Goal: Information Seeking & Learning: Learn about a topic

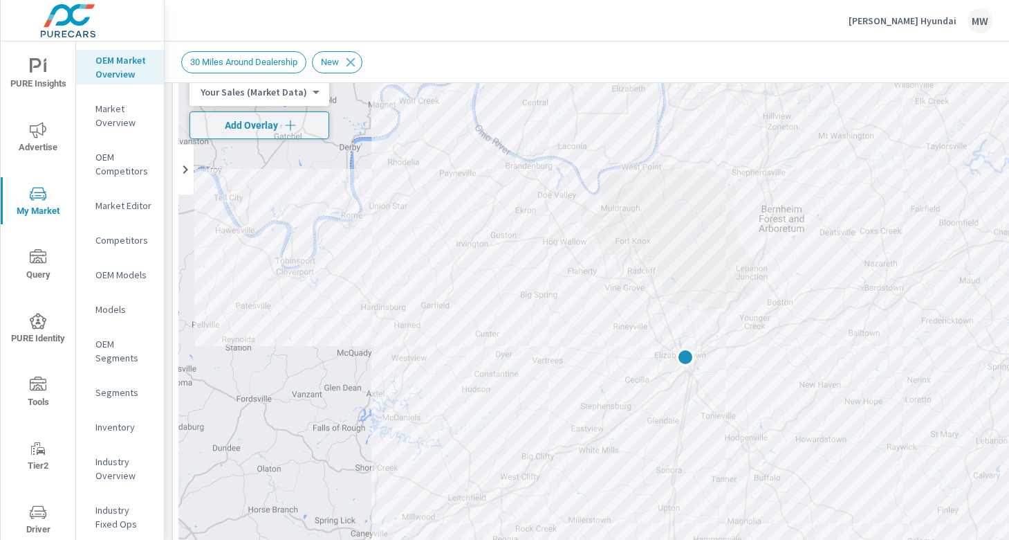
scroll to position [86, 0]
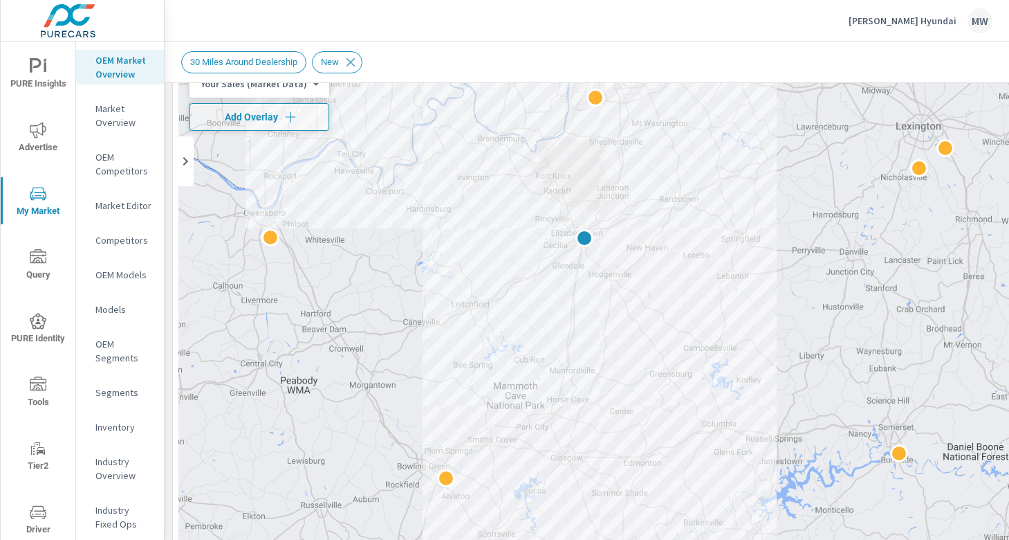
drag, startPoint x: 599, startPoint y: 66, endPoint x: 560, endPoint y: 65, distance: 38.8
click at [560, 65] on div "30 Miles Around Dealership New" at bounding box center [579, 62] width 797 height 22
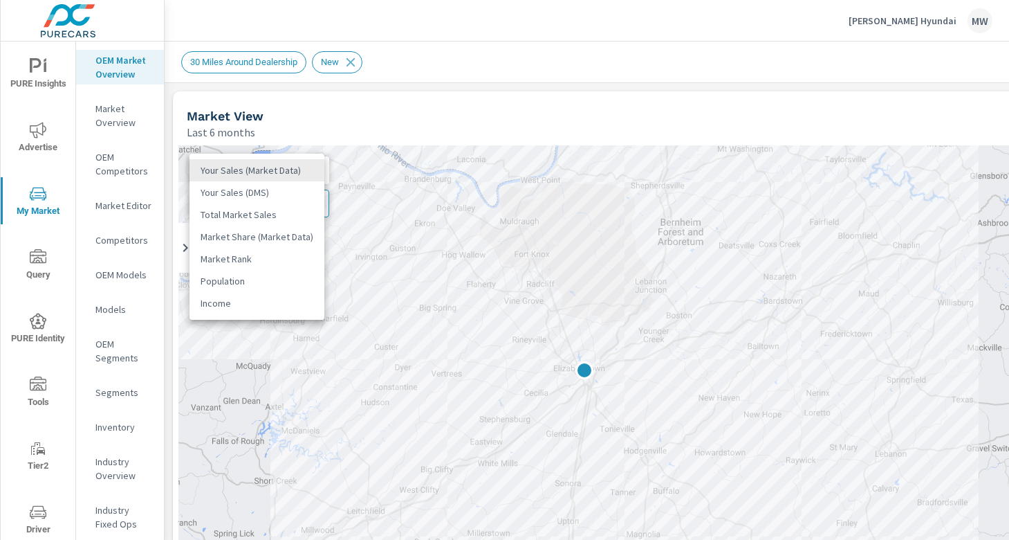
click at [306, 169] on body "PURE Insights Advertise My Market Query PURE Identity Tools Tier2 Driver Leave …" at bounding box center [504, 270] width 1009 height 540
click at [281, 218] on li "Total Market Sales" at bounding box center [257, 214] width 135 height 22
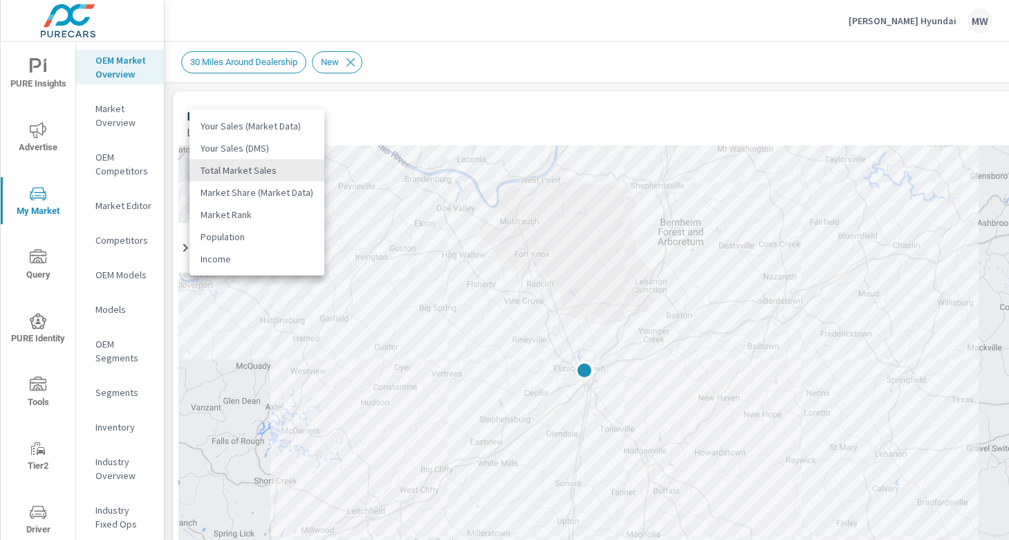
click at [294, 172] on body "PURE Insights Advertise My Market Query PURE Identity Tools Tier2 Driver Leave …" at bounding box center [504, 270] width 1009 height 540
click at [365, 116] on div at bounding box center [504, 270] width 1009 height 540
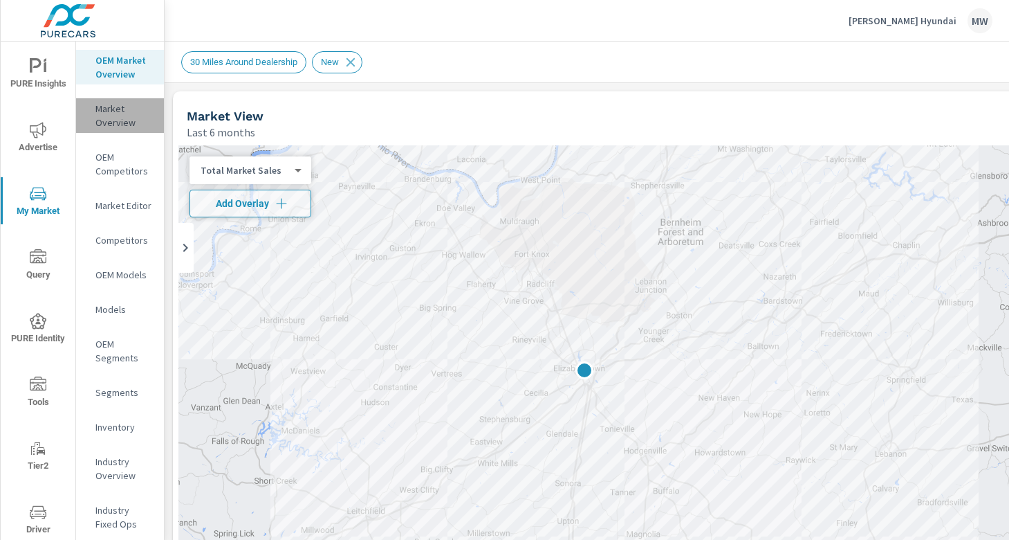
click at [123, 118] on p "Market Overview" at bounding box center [123, 116] width 57 height 28
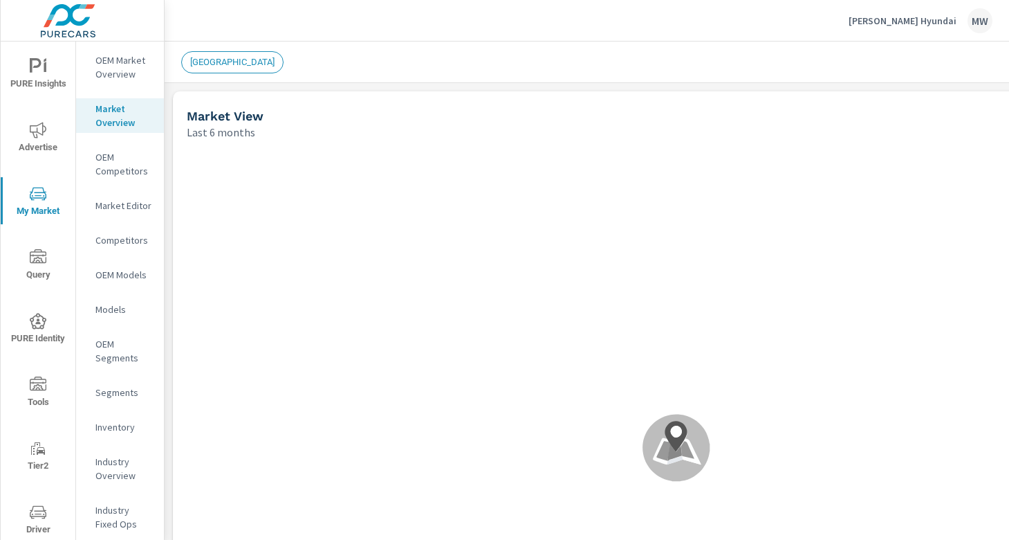
click at [104, 179] on div "OEM Competitors" at bounding box center [120, 164] width 88 height 35
